Goal: Information Seeking & Learning: Learn about a topic

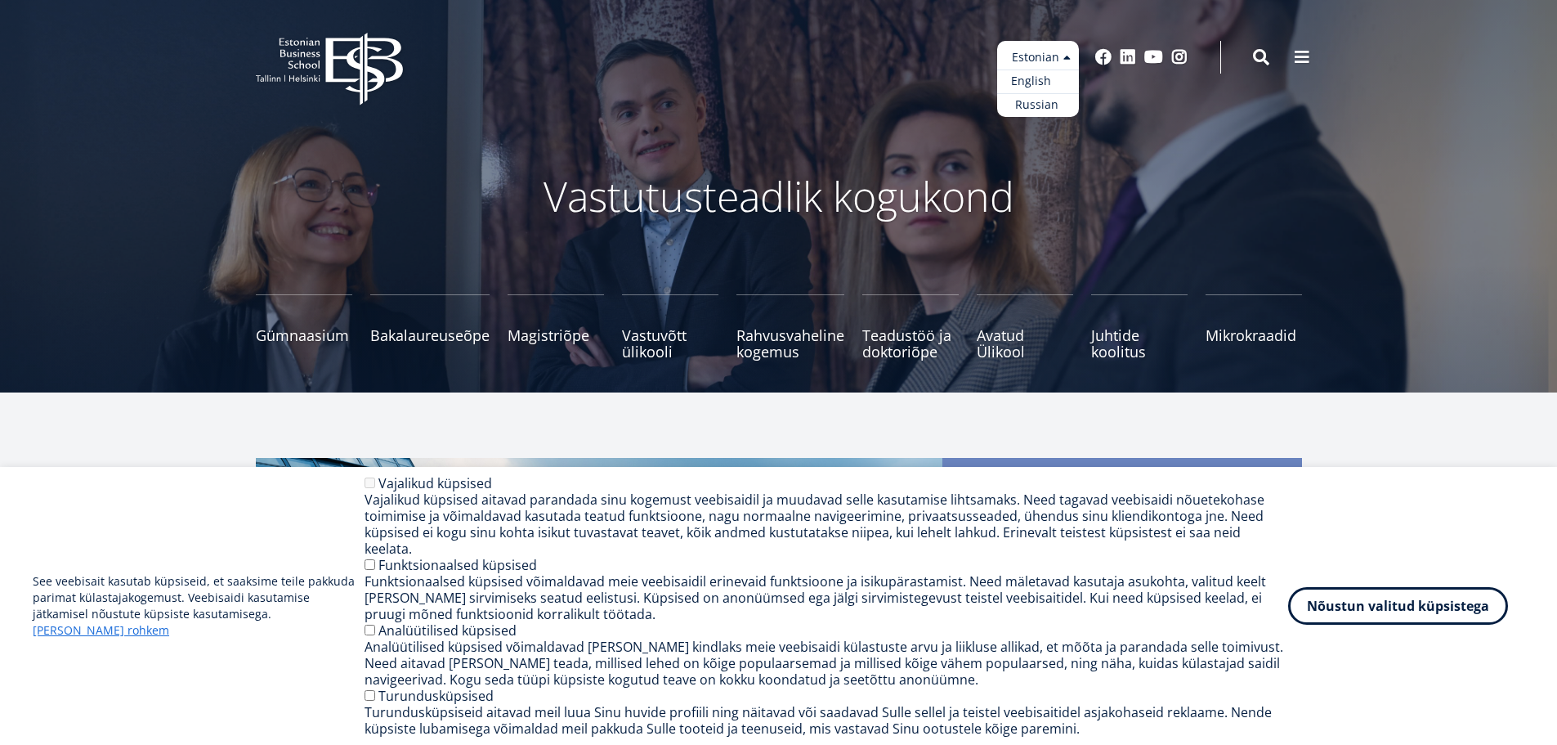
click at [1052, 77] on link "English" at bounding box center [1038, 81] width 82 height 24
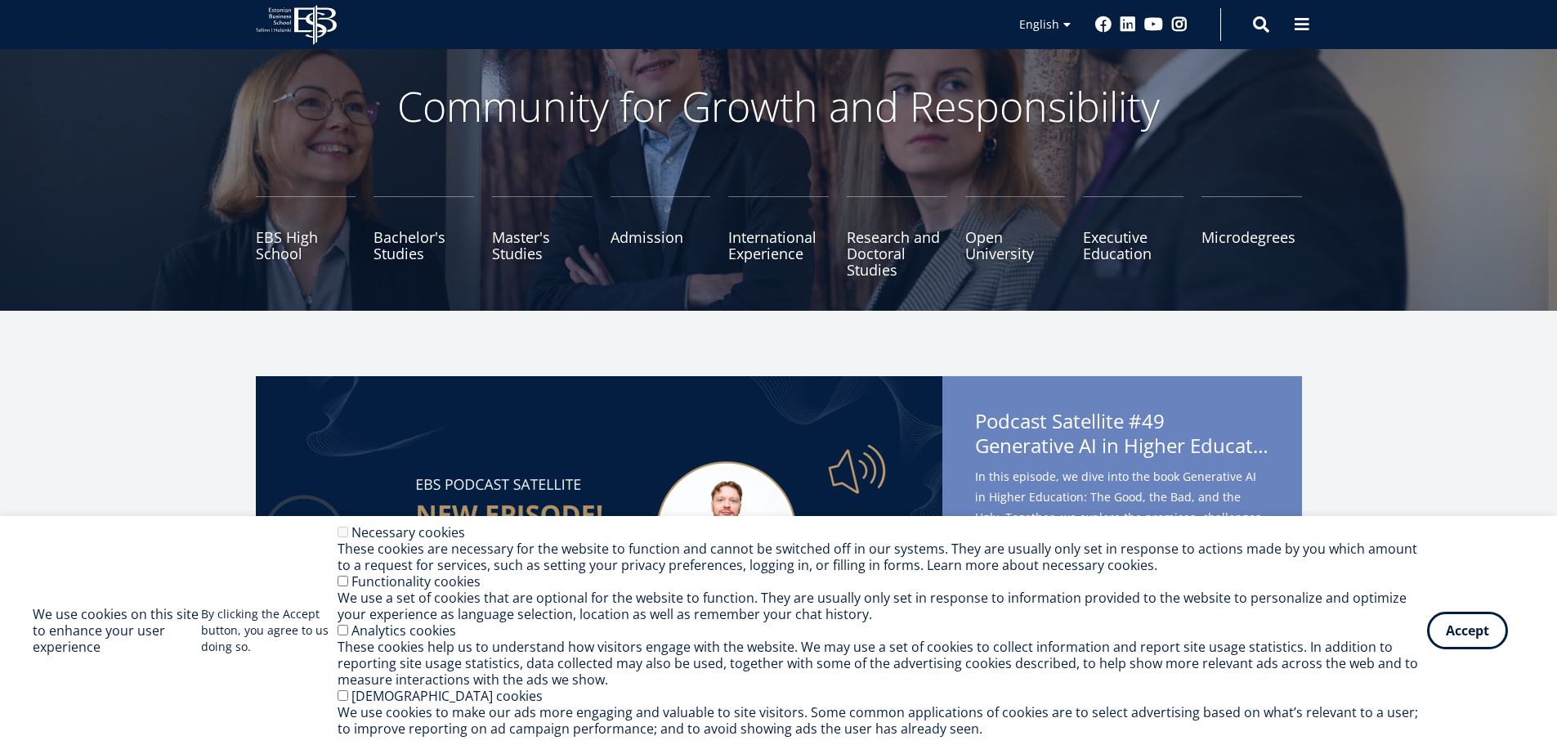
scroll to position [82, 0]
click at [1461, 639] on button "Accept" at bounding box center [1467, 627] width 81 height 38
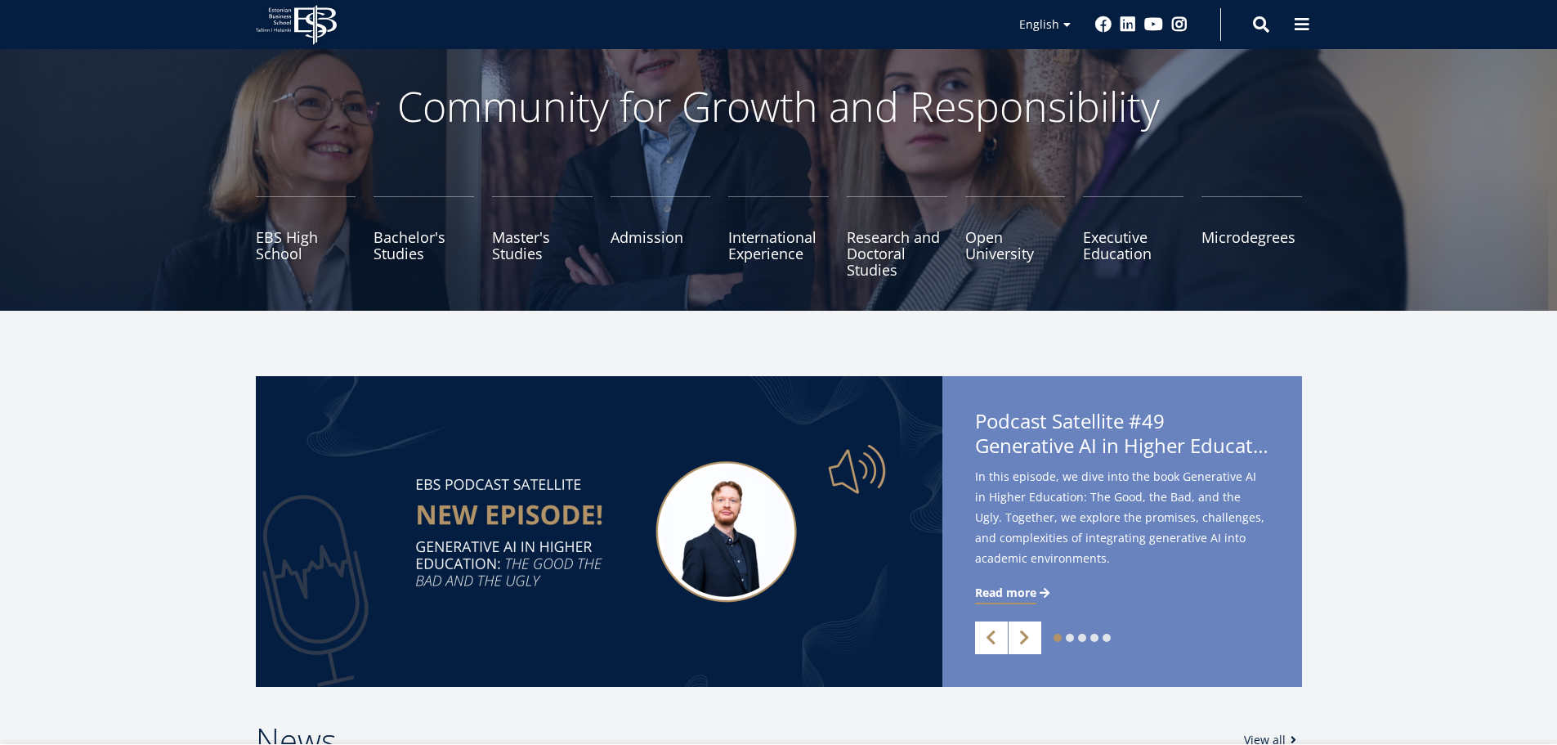
click at [1364, 452] on div "1 2 3 4 5 Previous Next Podcast Satellite #49 Generative AI in Higher Education…" at bounding box center [778, 531] width 1177 height 311
click at [521, 250] on link "Master's Studies" at bounding box center [542, 237] width 101 height 82
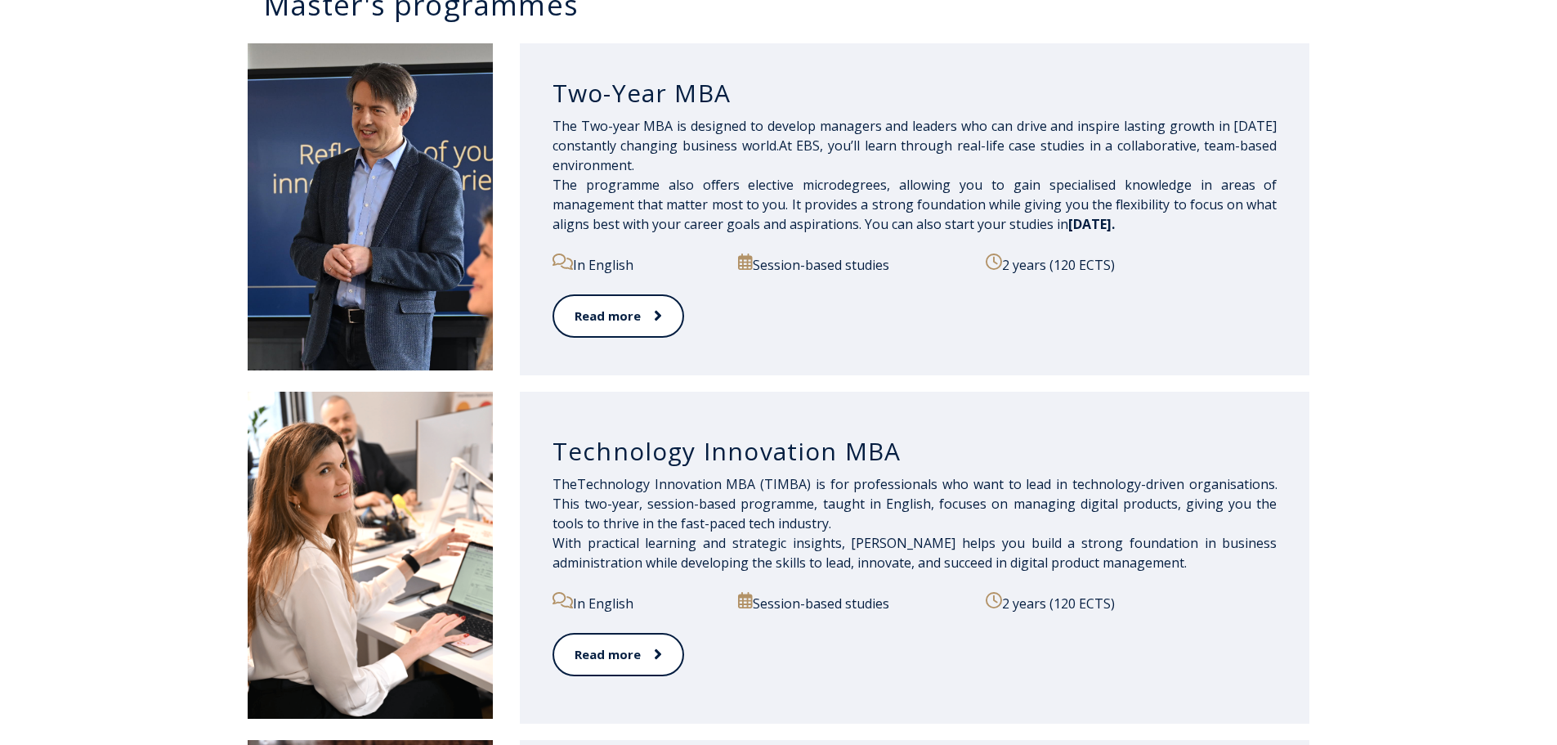
scroll to position [899, 0]
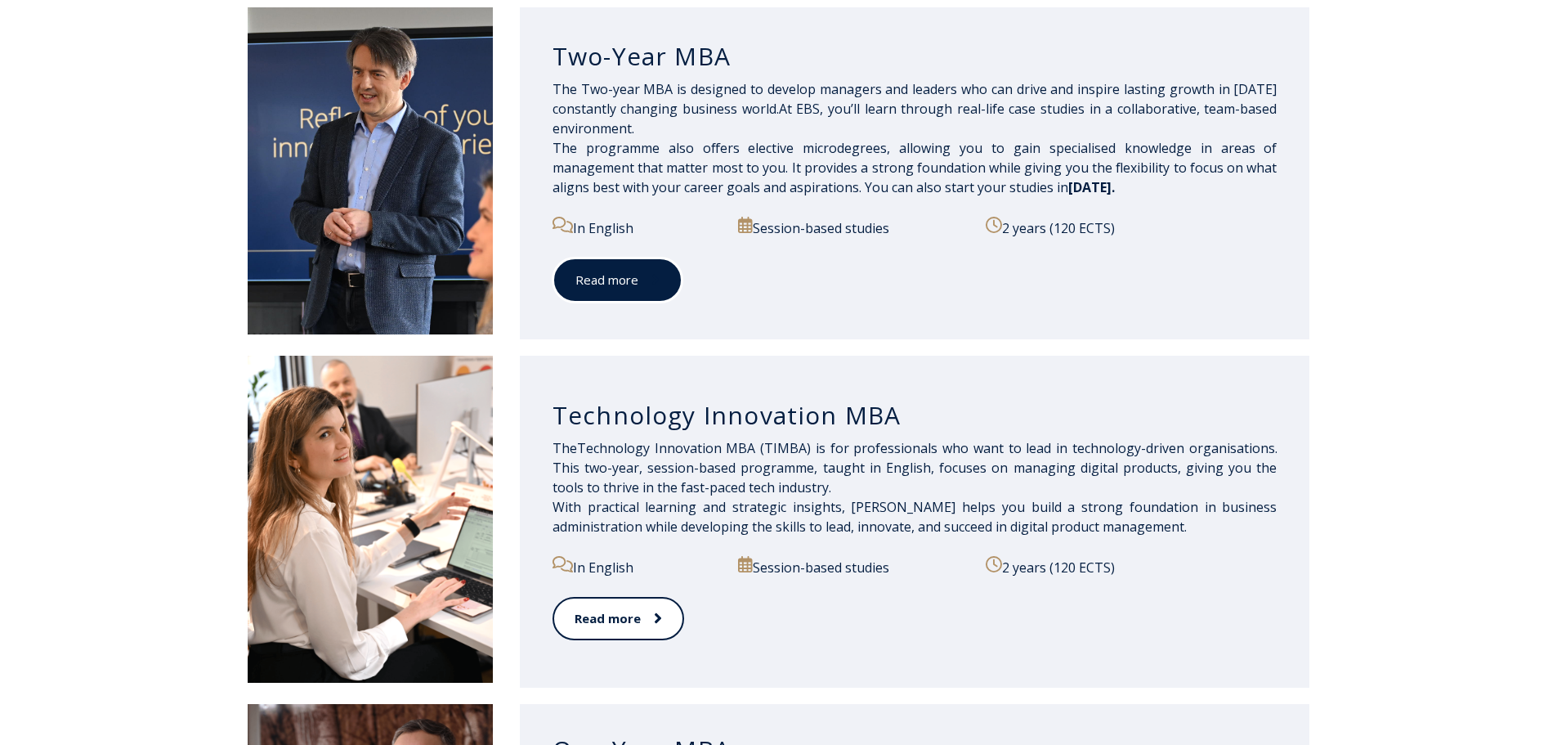
click at [612, 268] on link "Read more" at bounding box center [618, 280] width 130 height 45
